Goal: Task Accomplishment & Management: Manage account settings

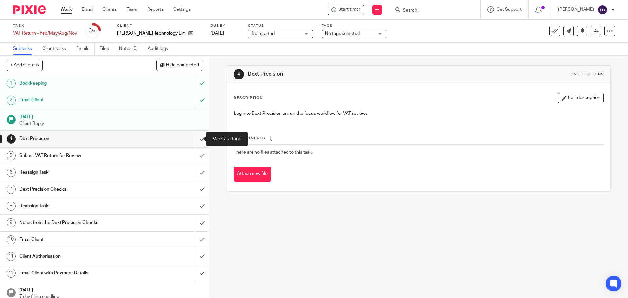
click at [194, 136] on input "submit" at bounding box center [104, 138] width 209 height 16
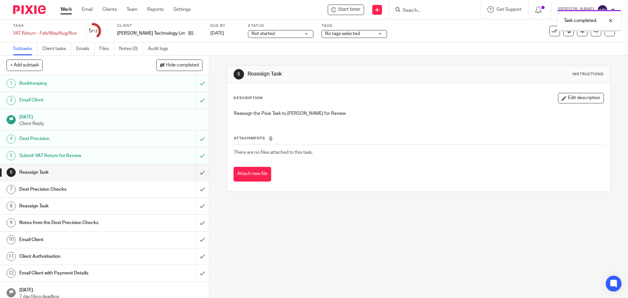
click at [149, 153] on div "Submit VAT Return for Review" at bounding box center [104, 156] width 170 height 10
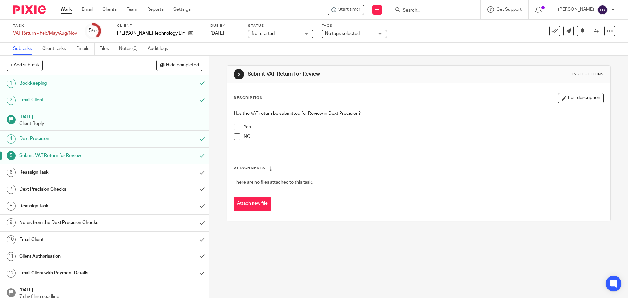
click at [234, 128] on span at bounding box center [237, 127] width 7 height 7
click at [137, 167] on div "Reassign Task" at bounding box center [104, 172] width 170 height 10
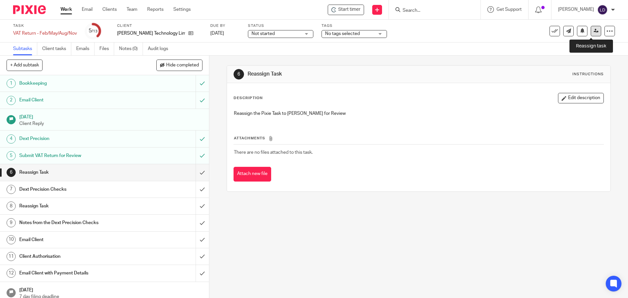
click at [591, 34] on link at bounding box center [595, 31] width 10 height 10
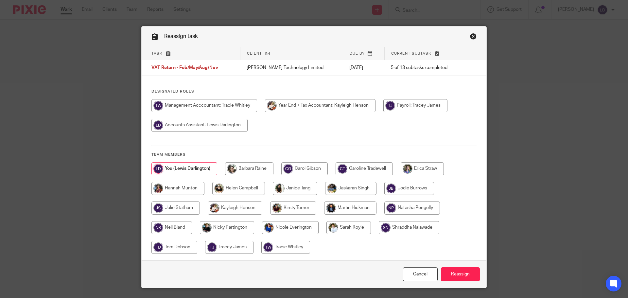
click at [255, 185] on input "radio" at bounding box center [238, 188] width 53 height 13
radio input "true"
click at [461, 274] on input "Reassign" at bounding box center [460, 274] width 39 height 14
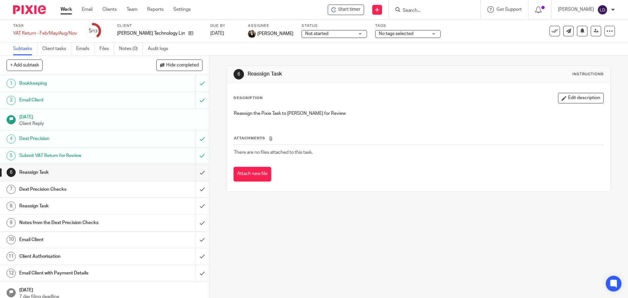
click at [599, 9] on img at bounding box center [602, 10] width 10 height 10
click at [605, 49] on li "Logout" at bounding box center [589, 45] width 43 height 9
